Goal: Transaction & Acquisition: Obtain resource

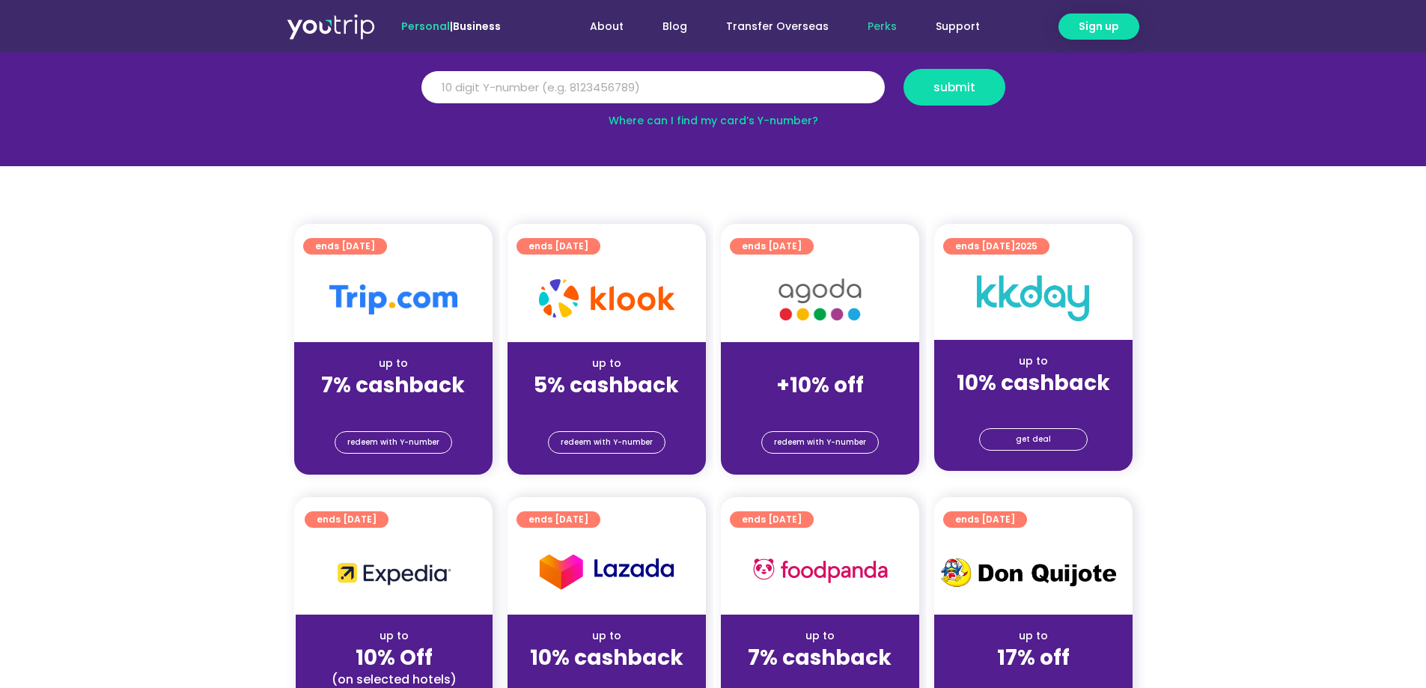
scroll to position [225, 0]
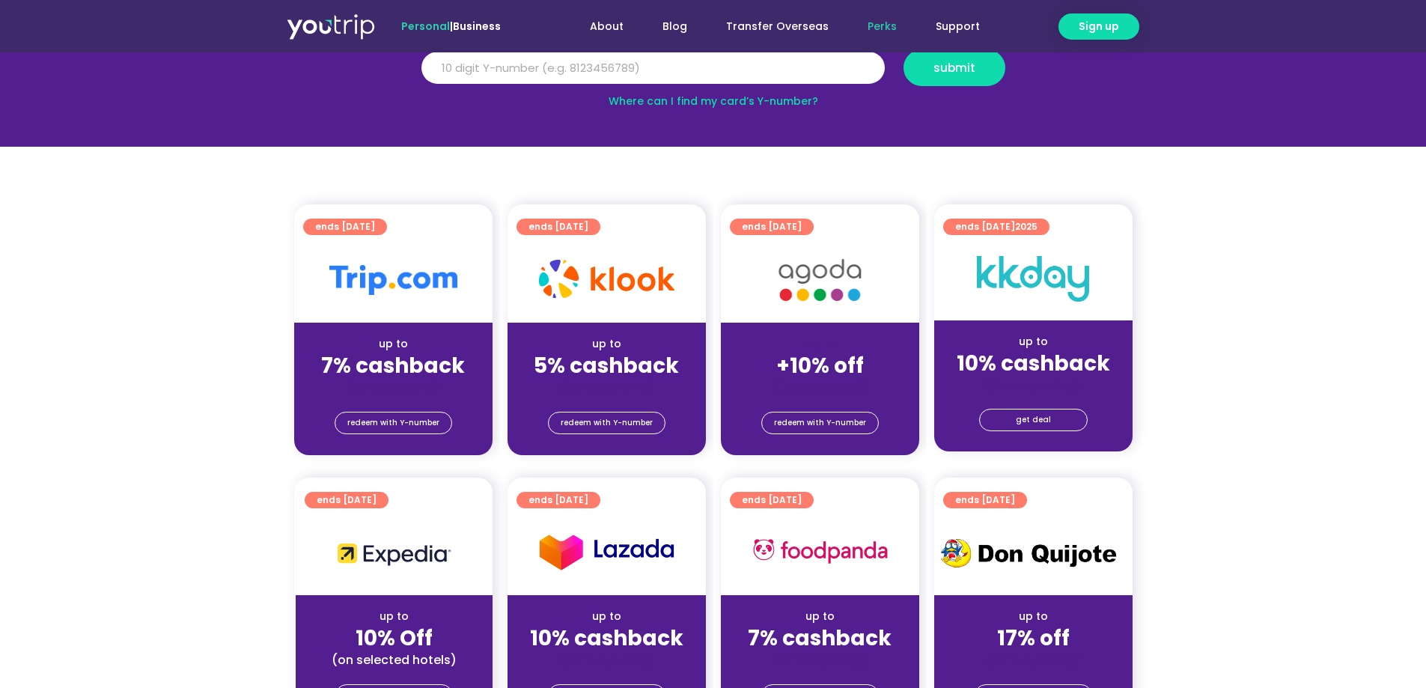
click at [609, 444] on div "redeem with Y-number" at bounding box center [607, 425] width 198 height 60
click at [606, 419] on span "redeem with Y-number" at bounding box center [607, 422] width 92 height 21
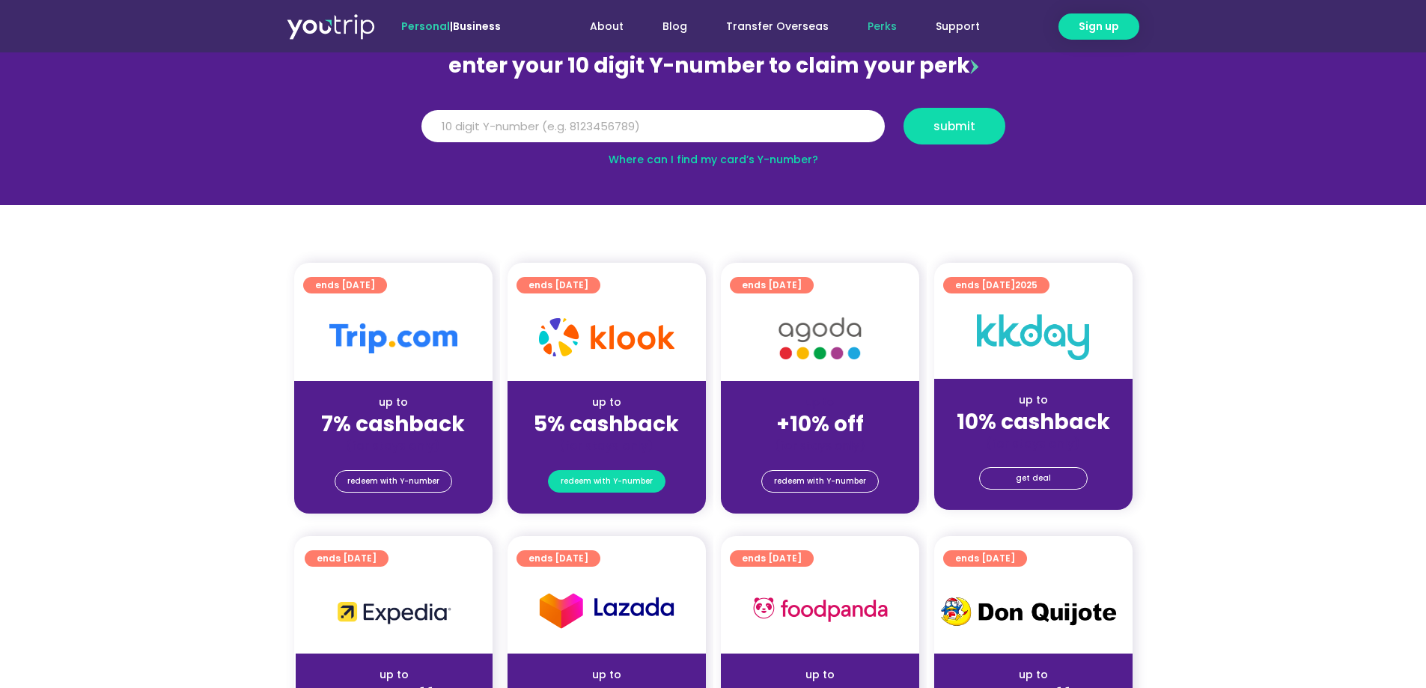
scroll to position [165, 0]
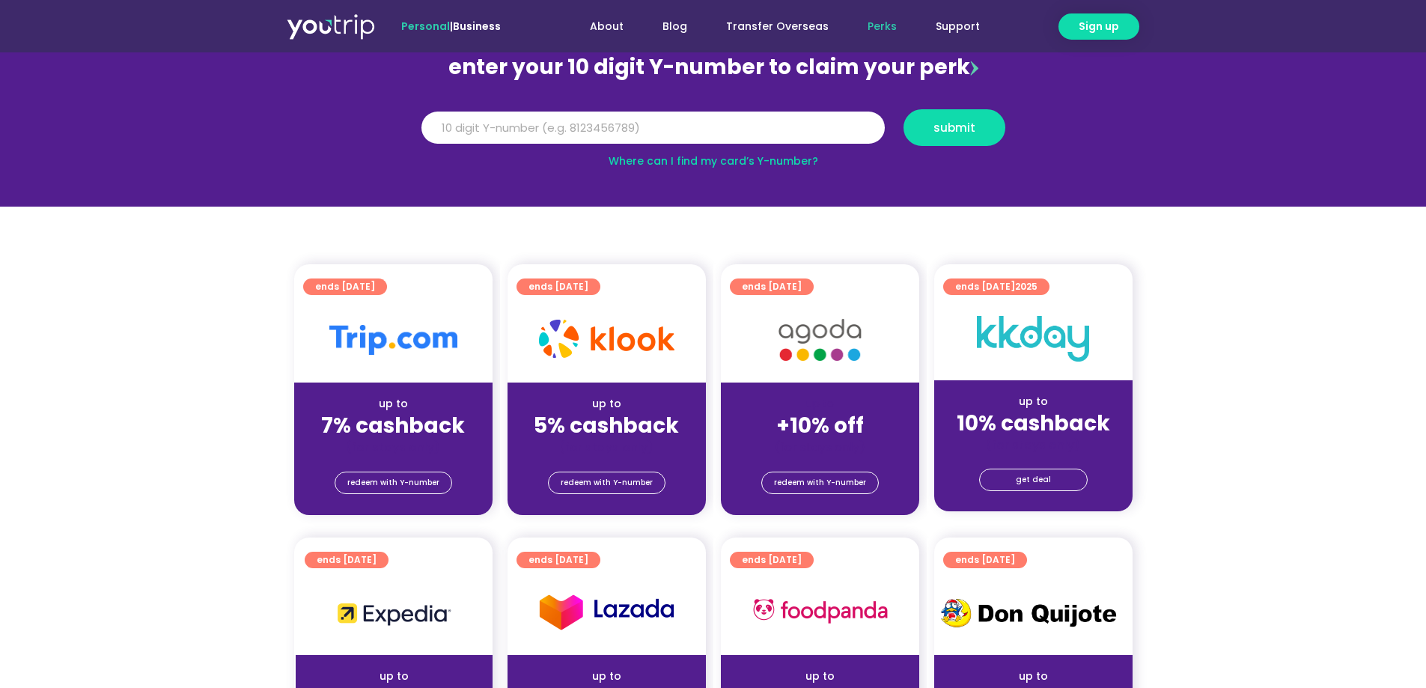
click at [589, 297] on div at bounding box center [607, 339] width 198 height 85
click at [588, 290] on span "ends [DATE]" at bounding box center [558, 286] width 60 height 16
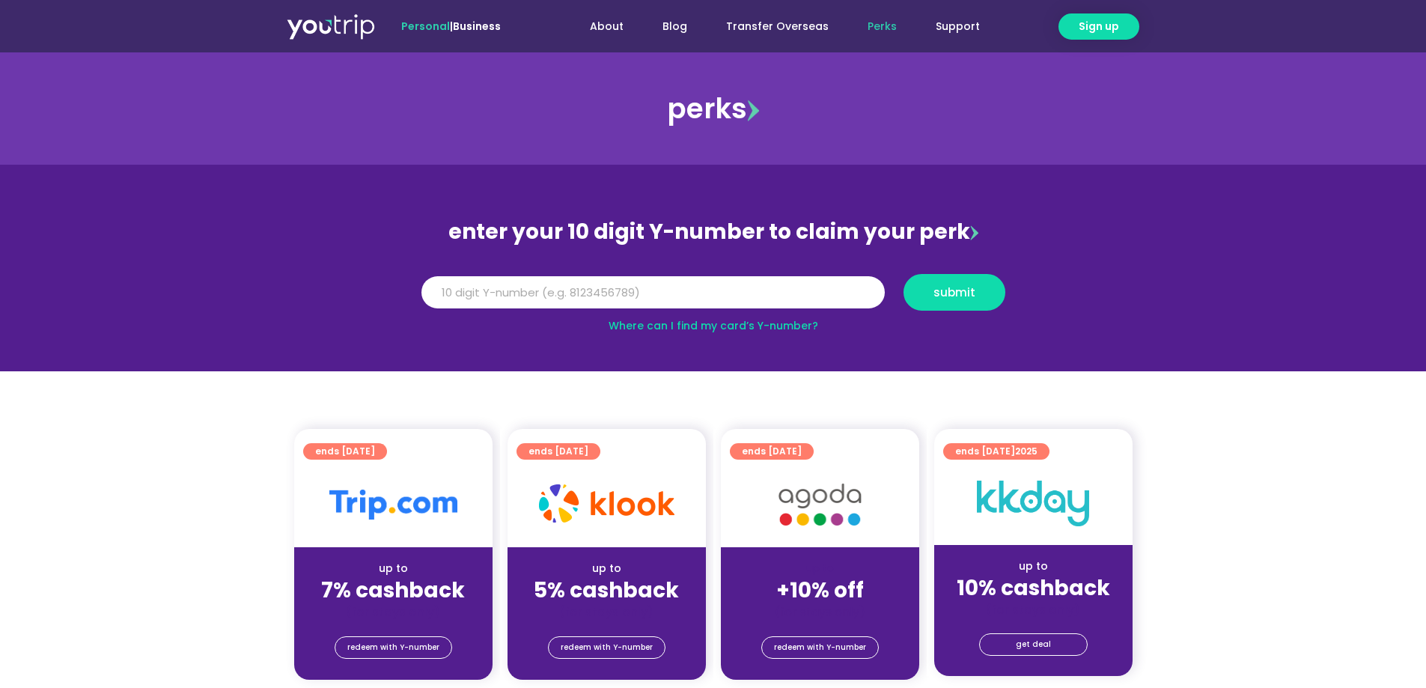
drag, startPoint x: 608, startPoint y: 483, endPoint x: 591, endPoint y: 574, distance: 92.9
click at [591, 576] on strong "5% cashback" at bounding box center [606, 590] width 145 height 29
drag, startPoint x: 607, startPoint y: 539, endPoint x: 584, endPoint y: 534, distance: 23.6
click at [584, 534] on div at bounding box center [607, 504] width 198 height 85
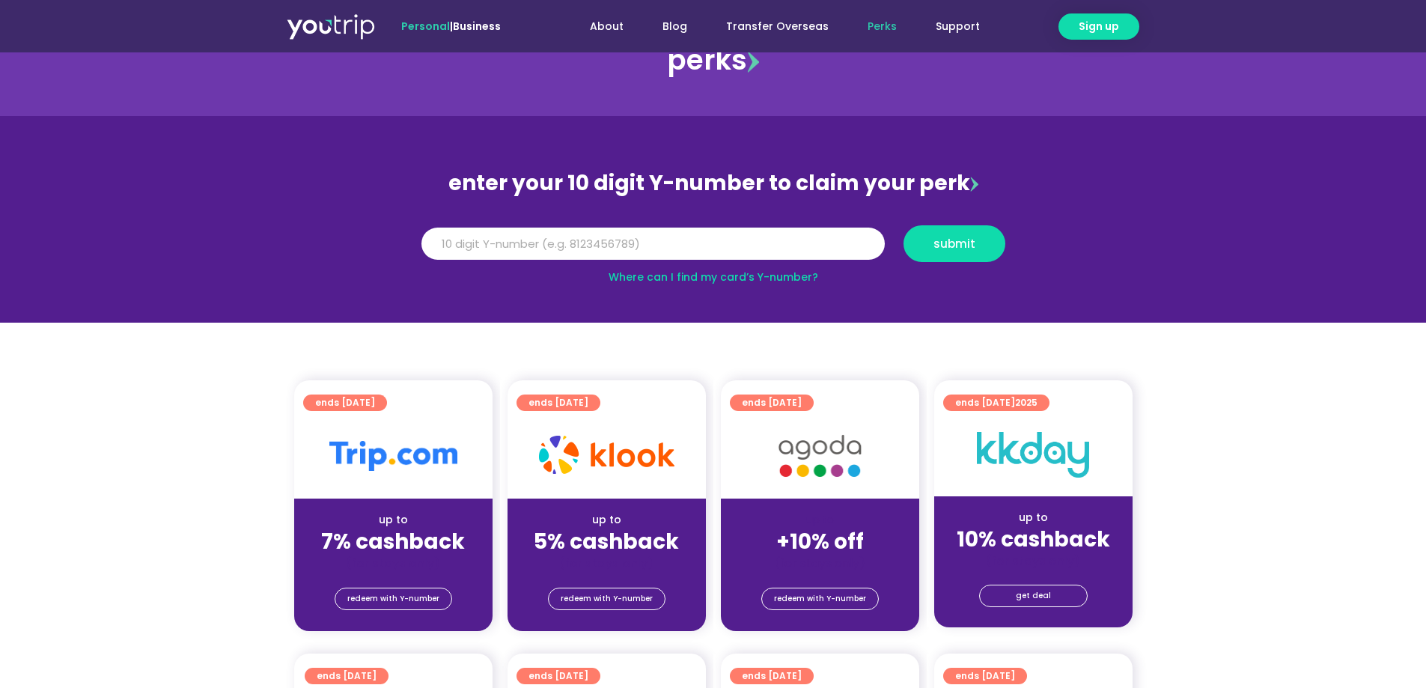
scroll to position [75, 0]
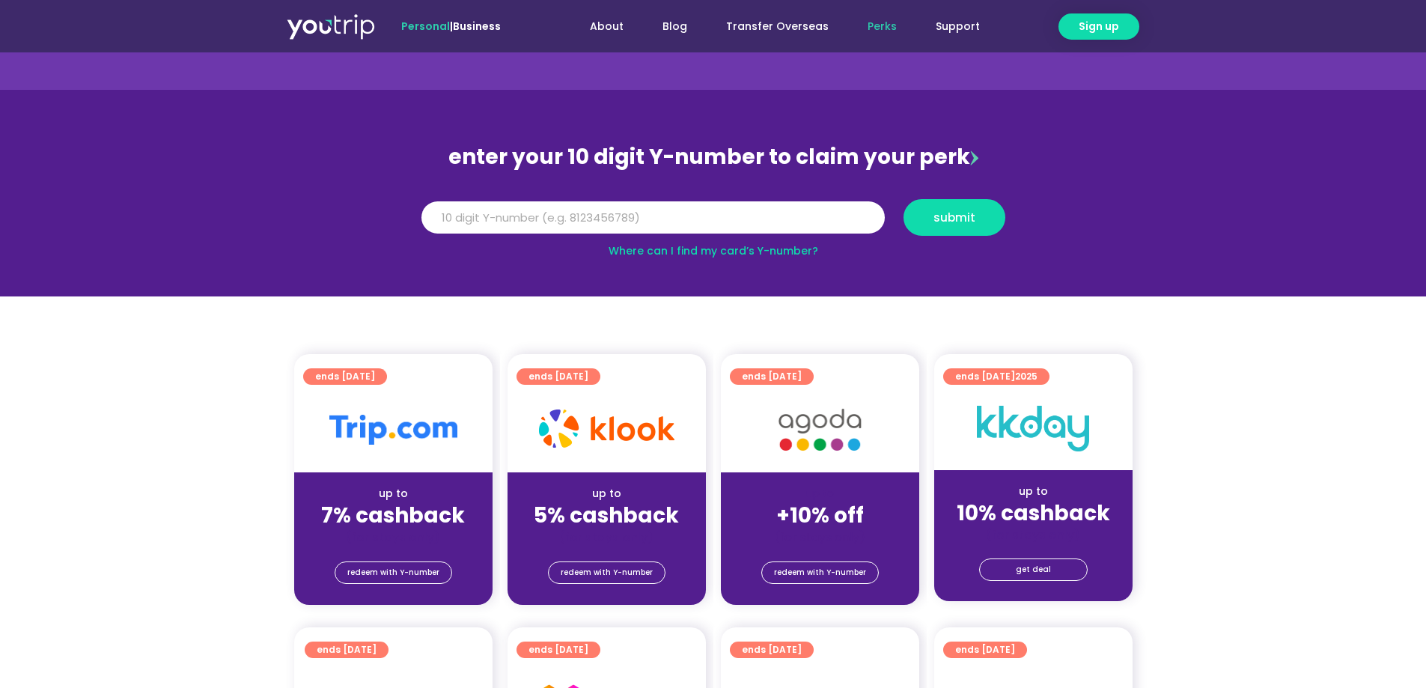
drag, startPoint x: 594, startPoint y: 484, endPoint x: 558, endPoint y: 464, distance: 41.2
click at [558, 464] on div at bounding box center [607, 429] width 198 height 85
click at [565, 418] on img at bounding box center [606, 428] width 135 height 38
click at [566, 433] on img at bounding box center [606, 428] width 135 height 38
click at [642, 439] on img at bounding box center [606, 428] width 135 height 38
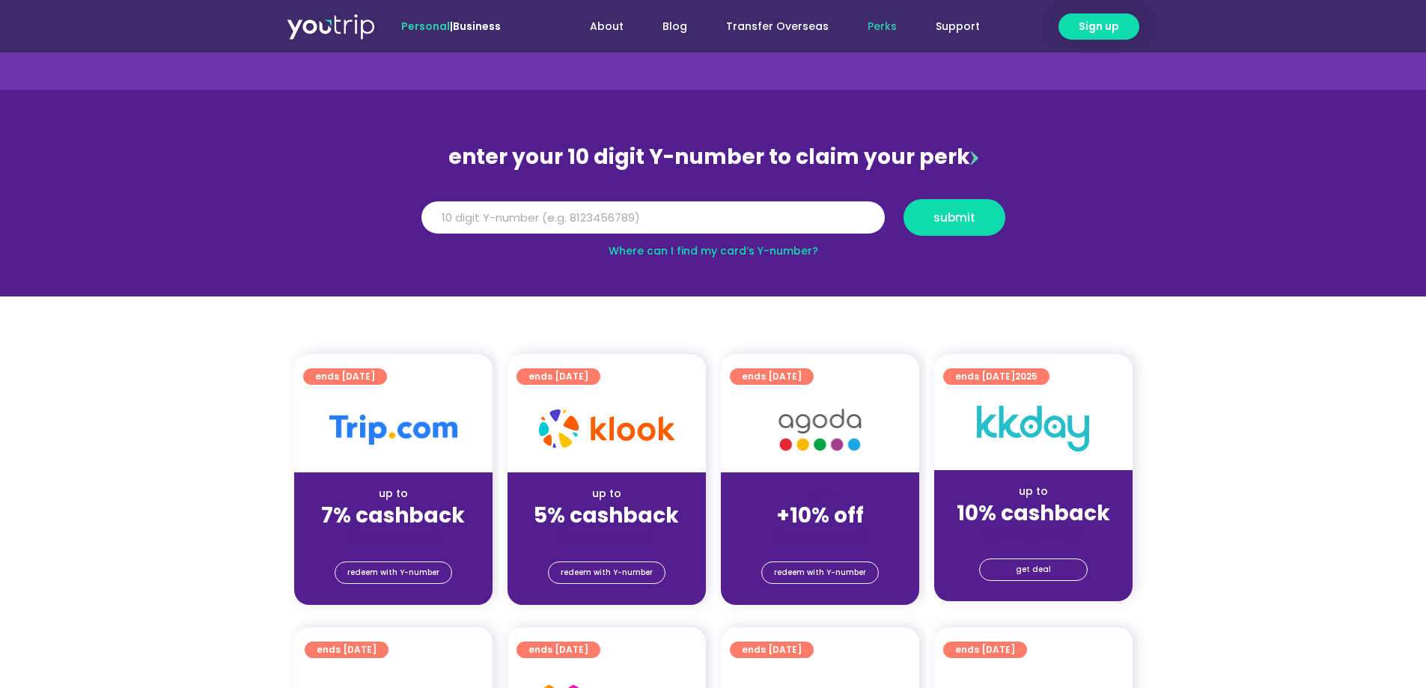
click at [586, 396] on div at bounding box center [607, 429] width 198 height 85
click at [579, 374] on span "ends [DATE]" at bounding box center [558, 376] width 60 height 16
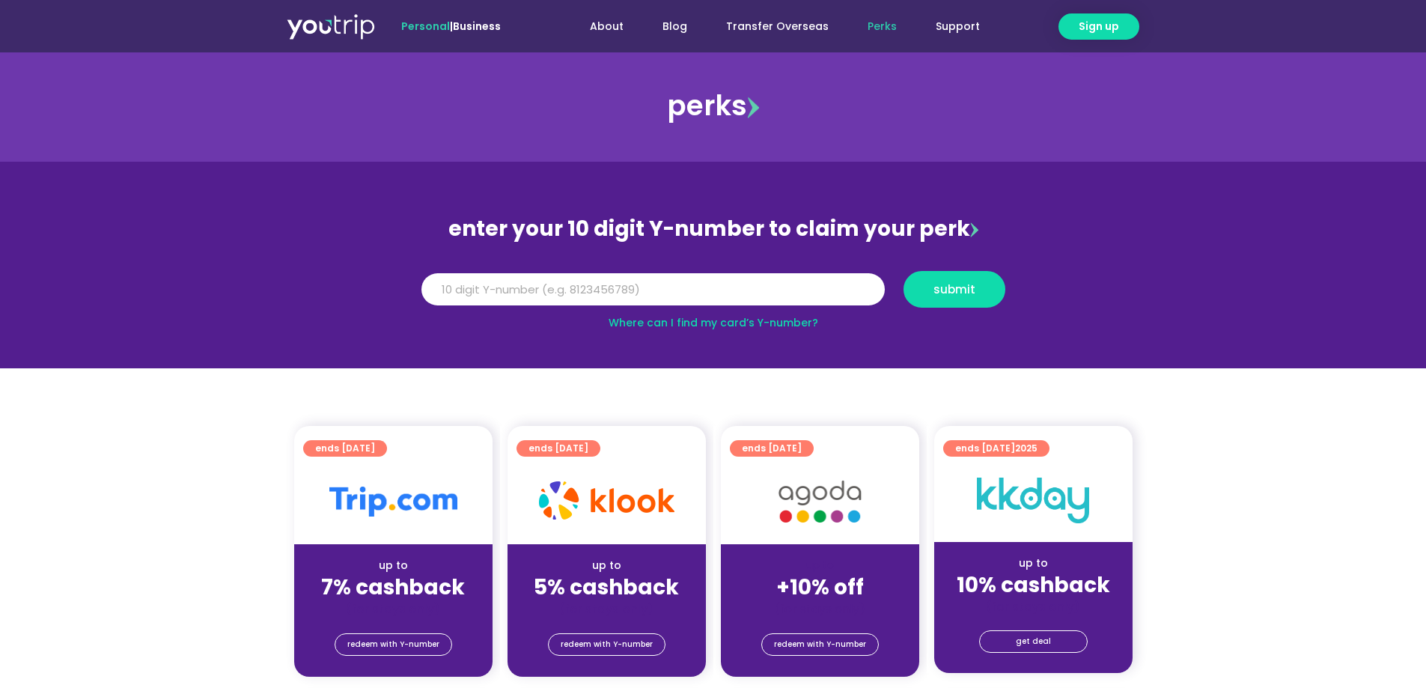
scroll to position [0, 0]
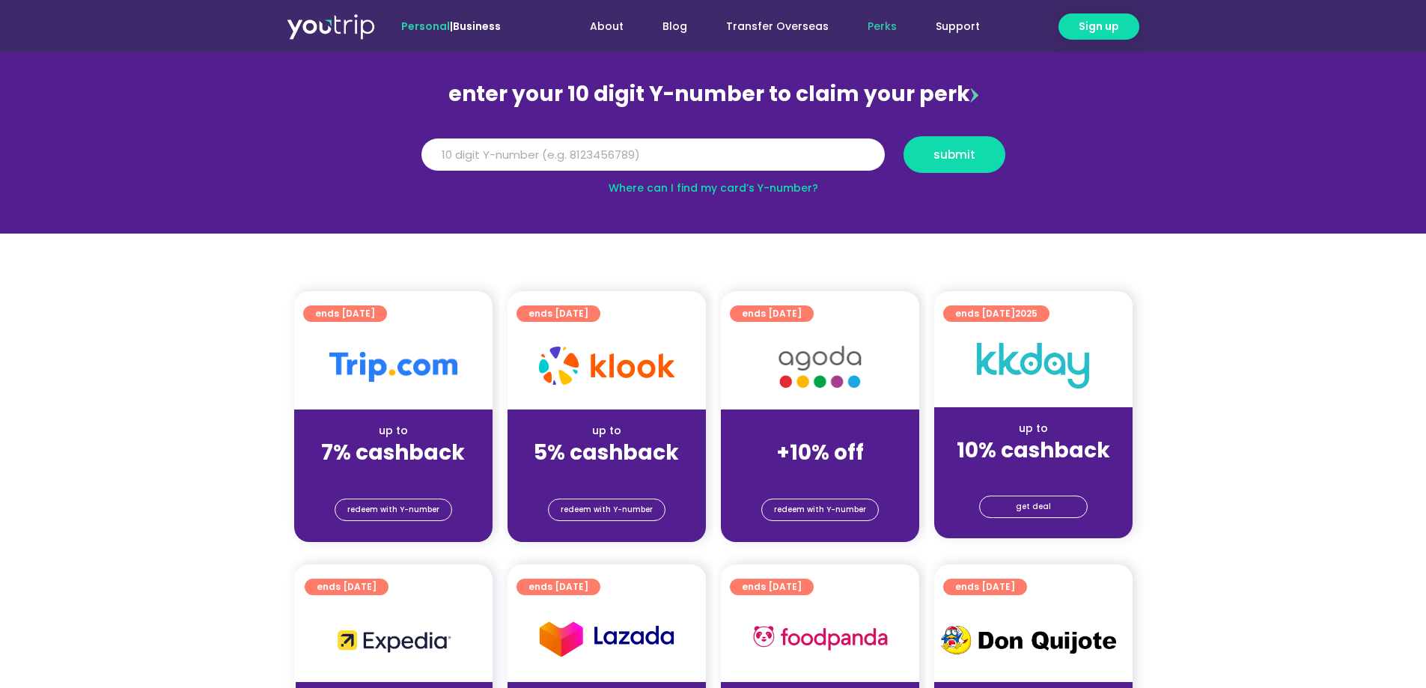
scroll to position [165, 0]
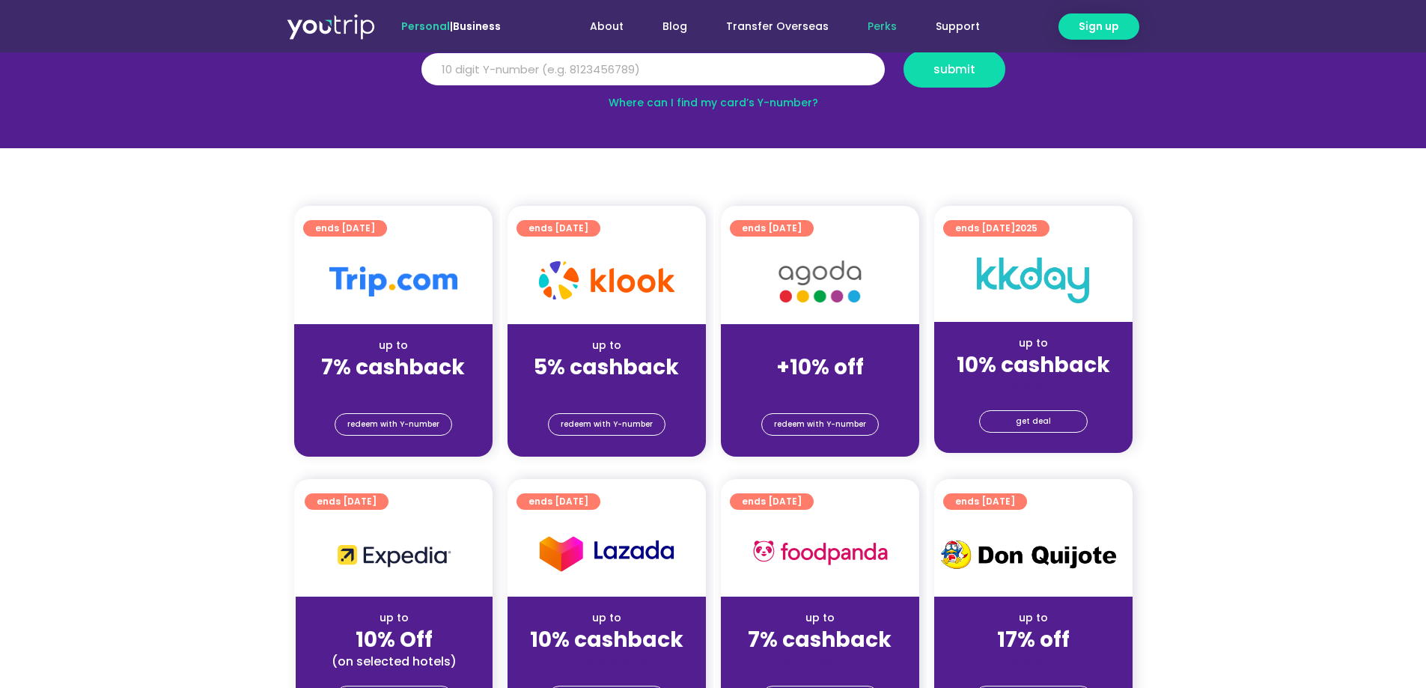
scroll to position [225, 0]
